Goal: Go to known website: Go to known website

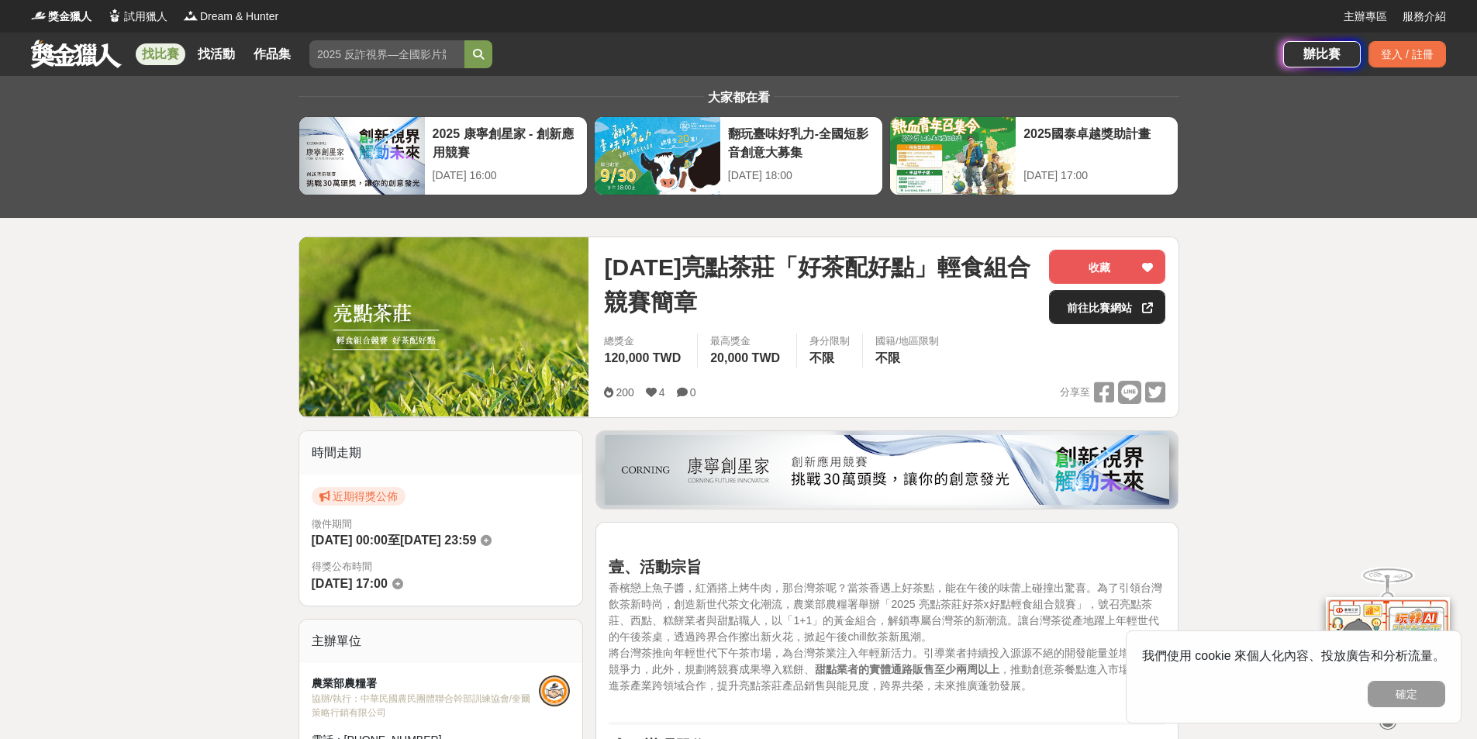
click at [1116, 317] on link "前往比賽網站" at bounding box center [1107, 307] width 116 height 34
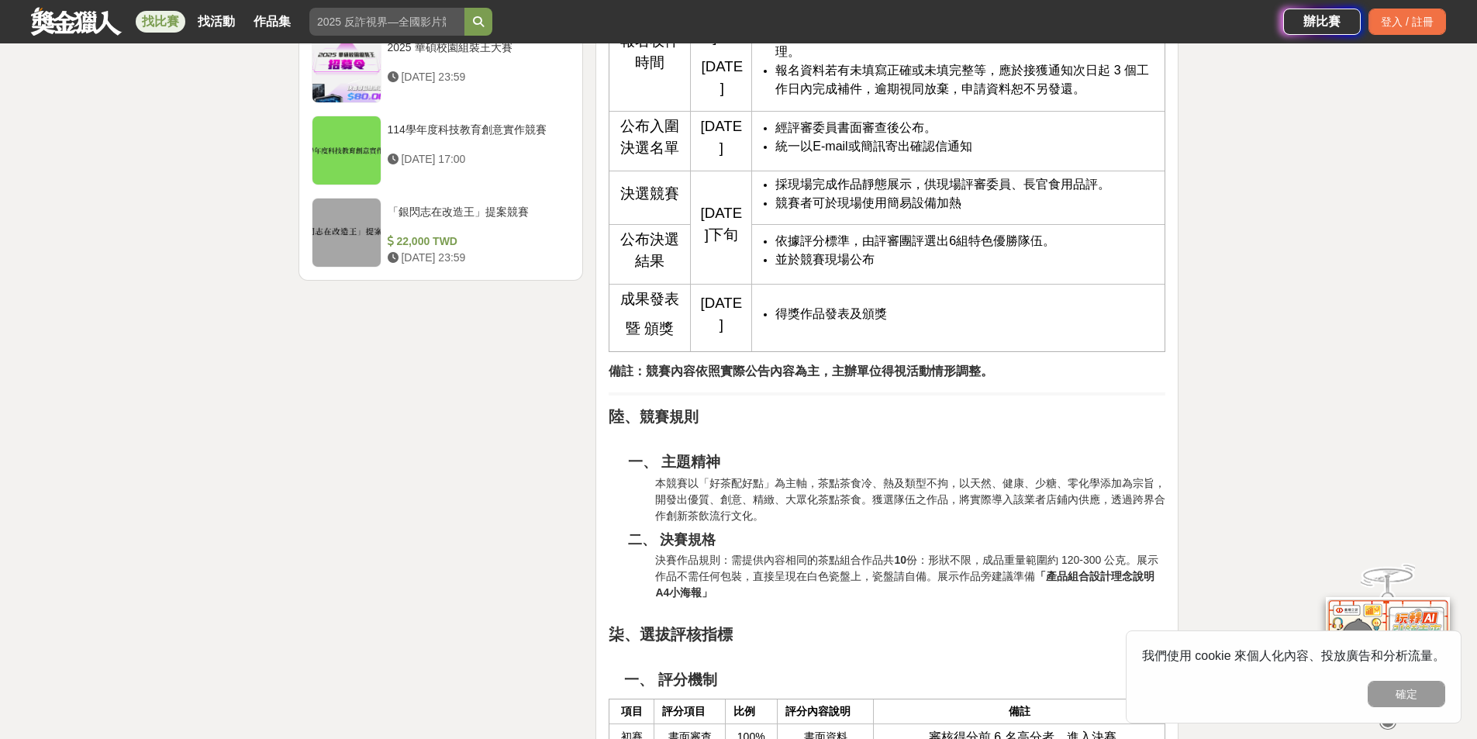
scroll to position [2015, 0]
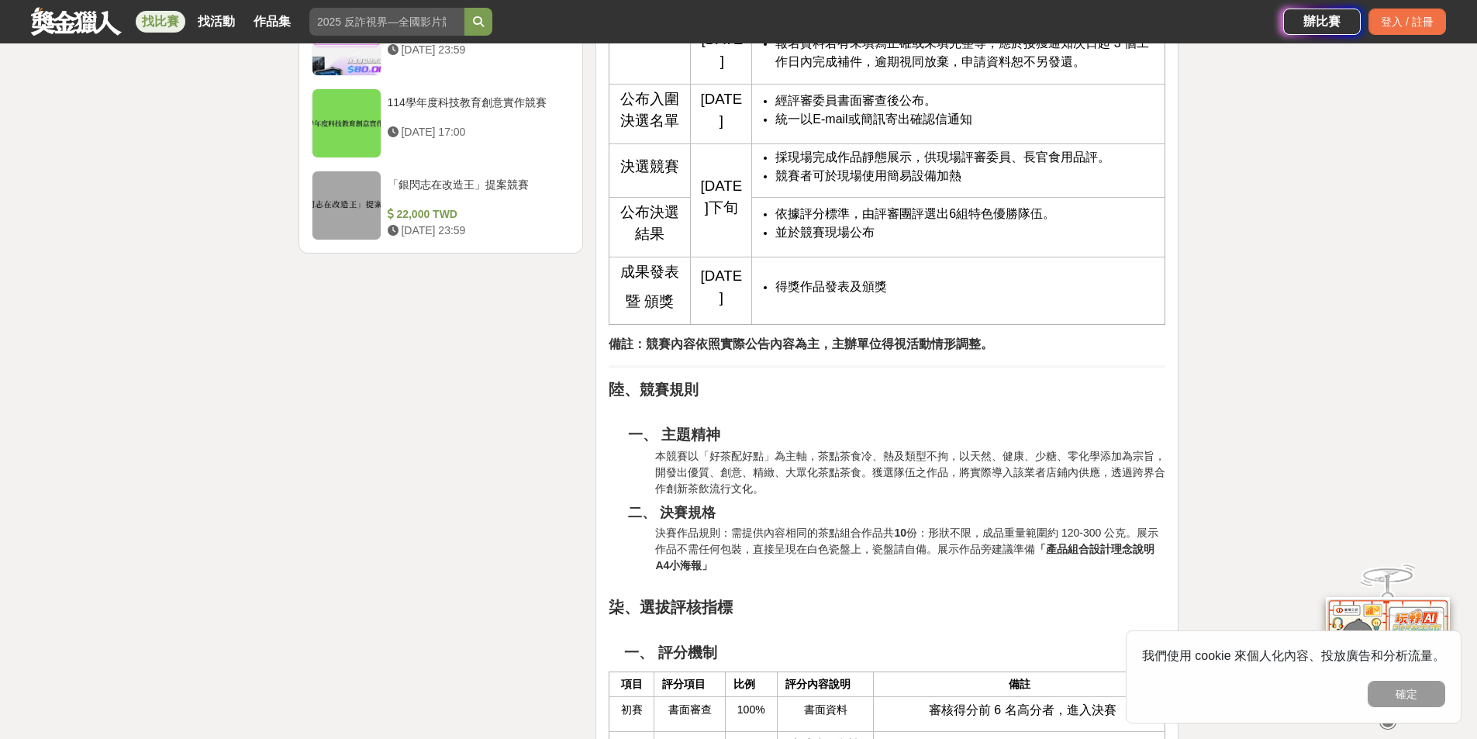
drag, startPoint x: 877, startPoint y: 509, endPoint x: 871, endPoint y: 517, distance: 9.9
drag, startPoint x: 871, startPoint y: 517, endPoint x: 839, endPoint y: 524, distance: 33.3
click at [839, 107] on span "經評審委員書面審查後公布。" at bounding box center [855, 100] width 161 height 13
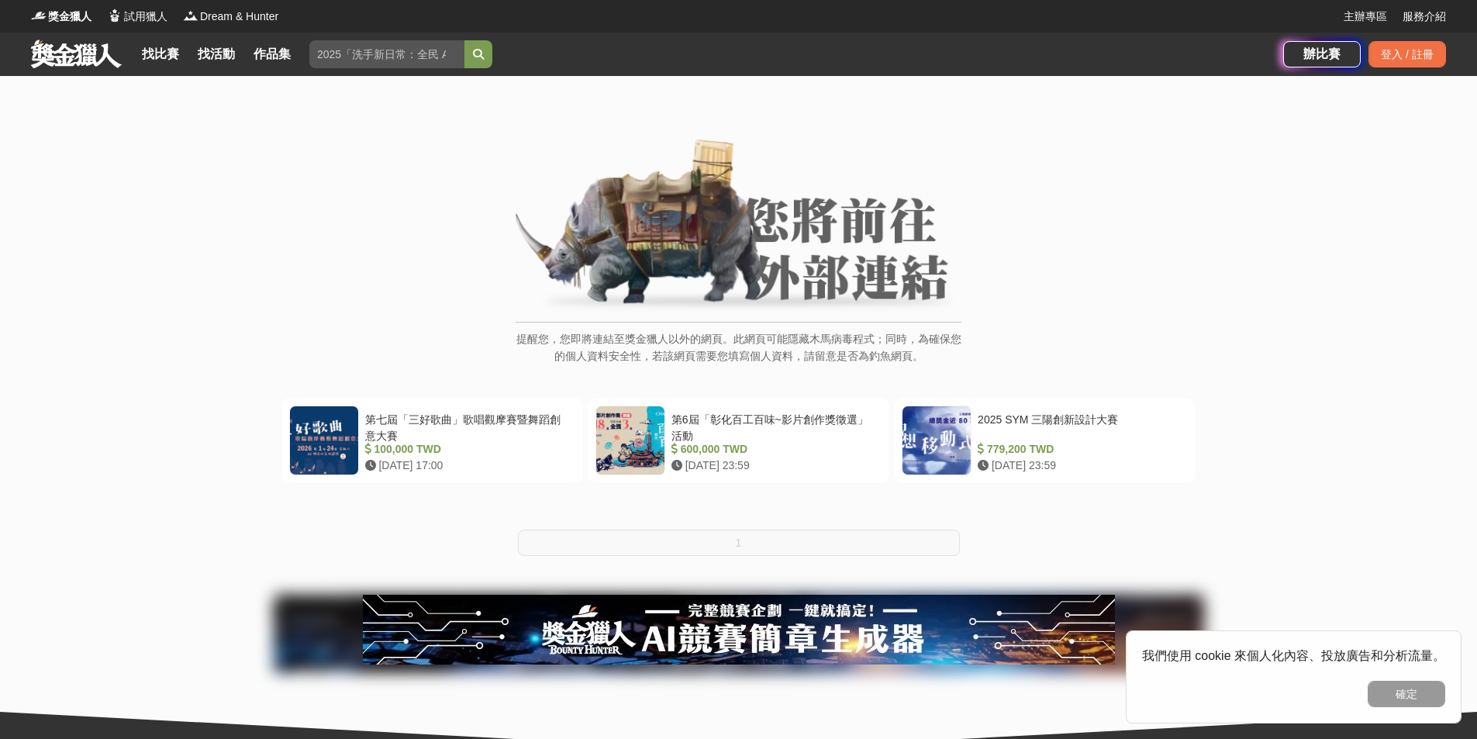
click at [71, 364] on div "提醒您，您即將連結至獎金獵人以外的網頁。此網頁可能隱藏木馬病毒程式；同時，為確保您的個人資料安全性，若該網頁需要您填寫個人資料，請留意是否為釣魚網頁。" at bounding box center [738, 260] width 1415 height 242
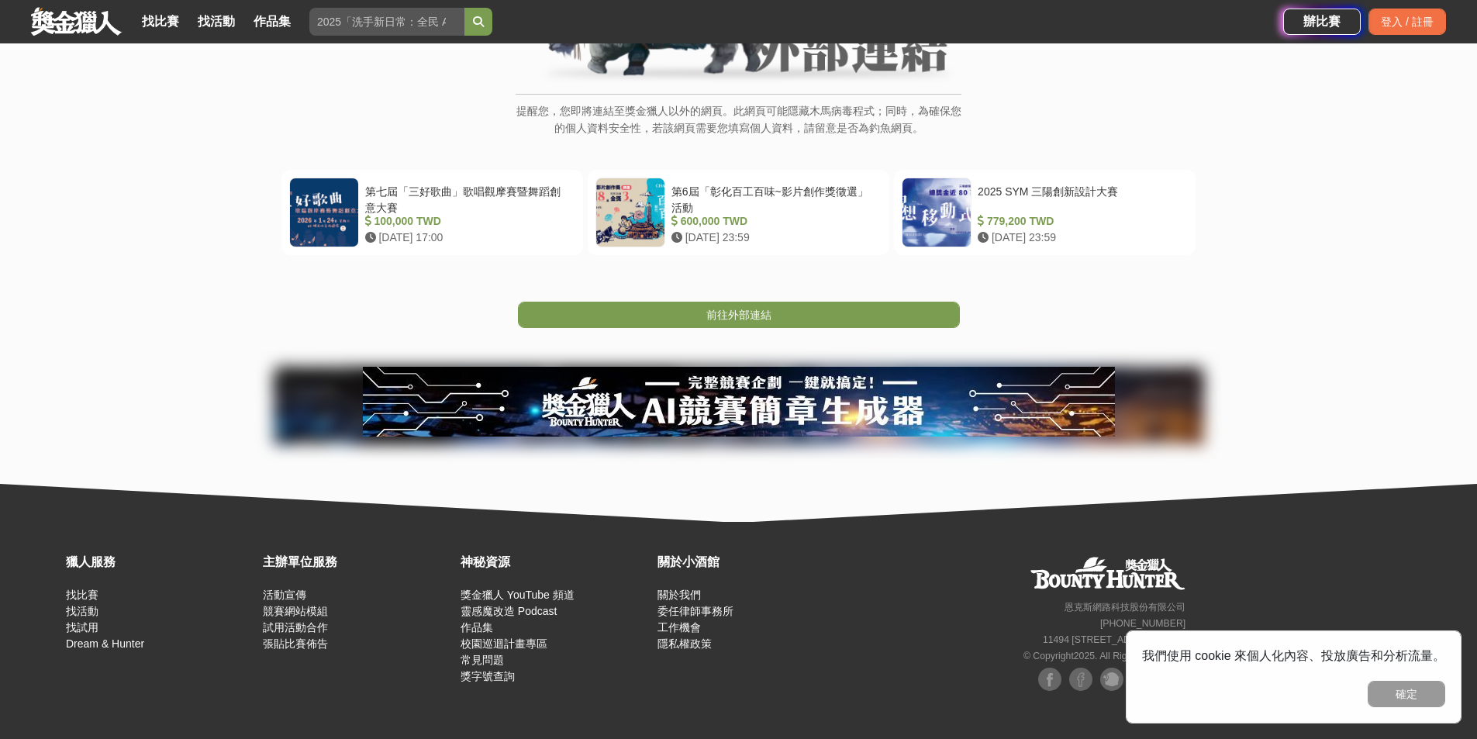
scroll to position [267, 0]
click at [780, 318] on link "前往外部連結" at bounding box center [739, 315] width 442 height 26
